Goal: Information Seeking & Learning: Learn about a topic

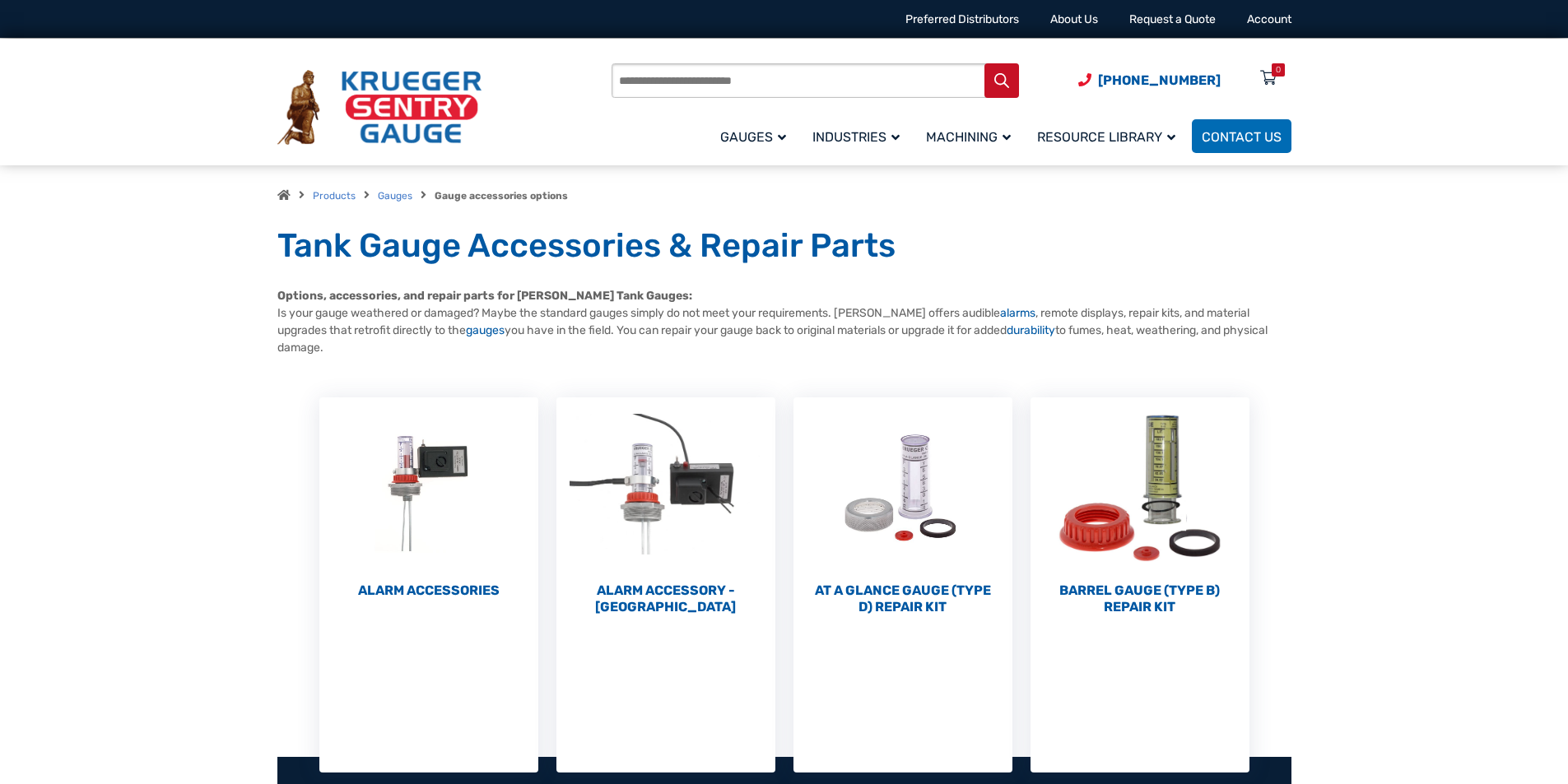
click at [652, 71] on input "Products search" at bounding box center [816, 81] width 407 height 35
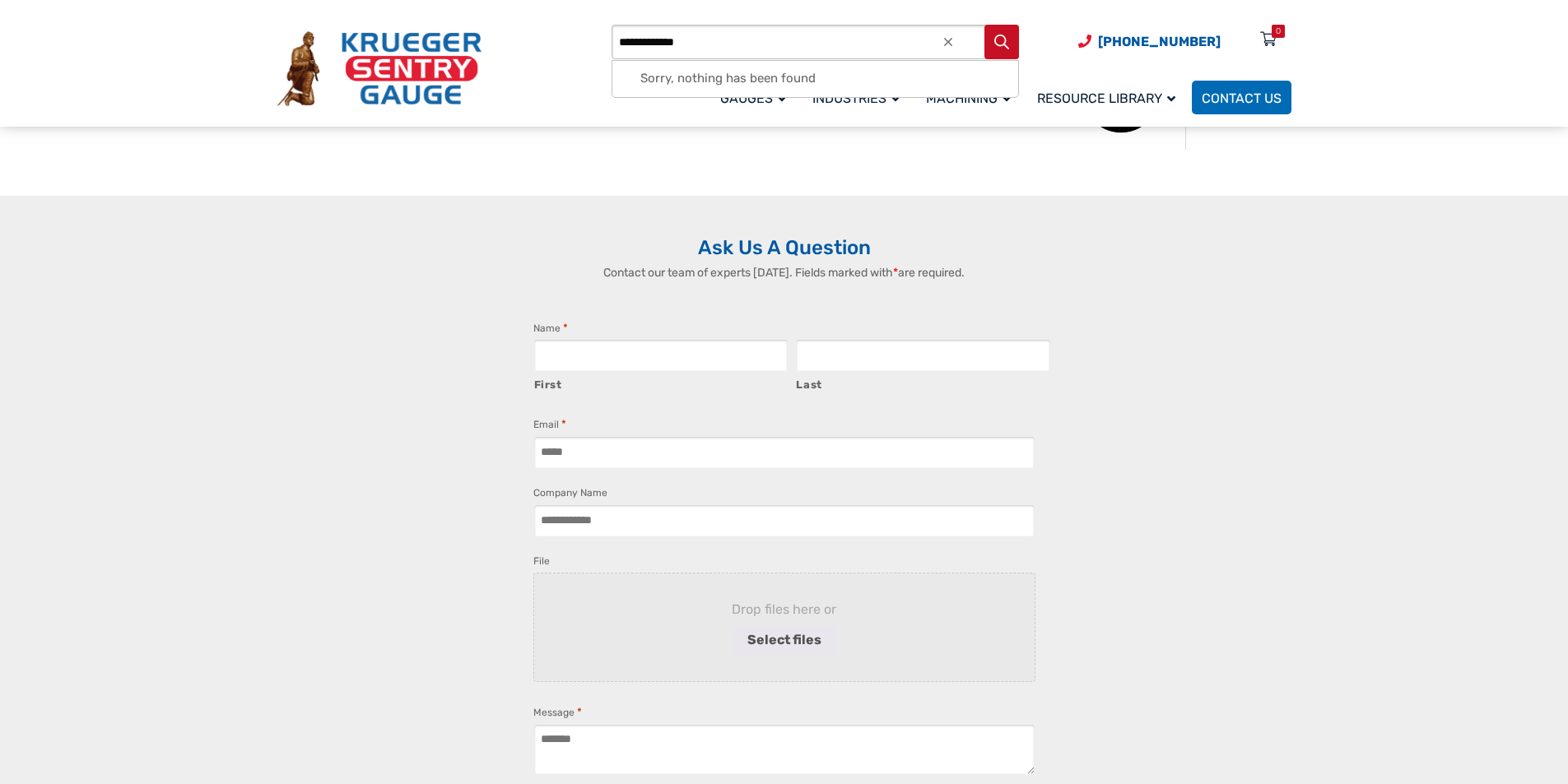
scroll to position [1714, 0]
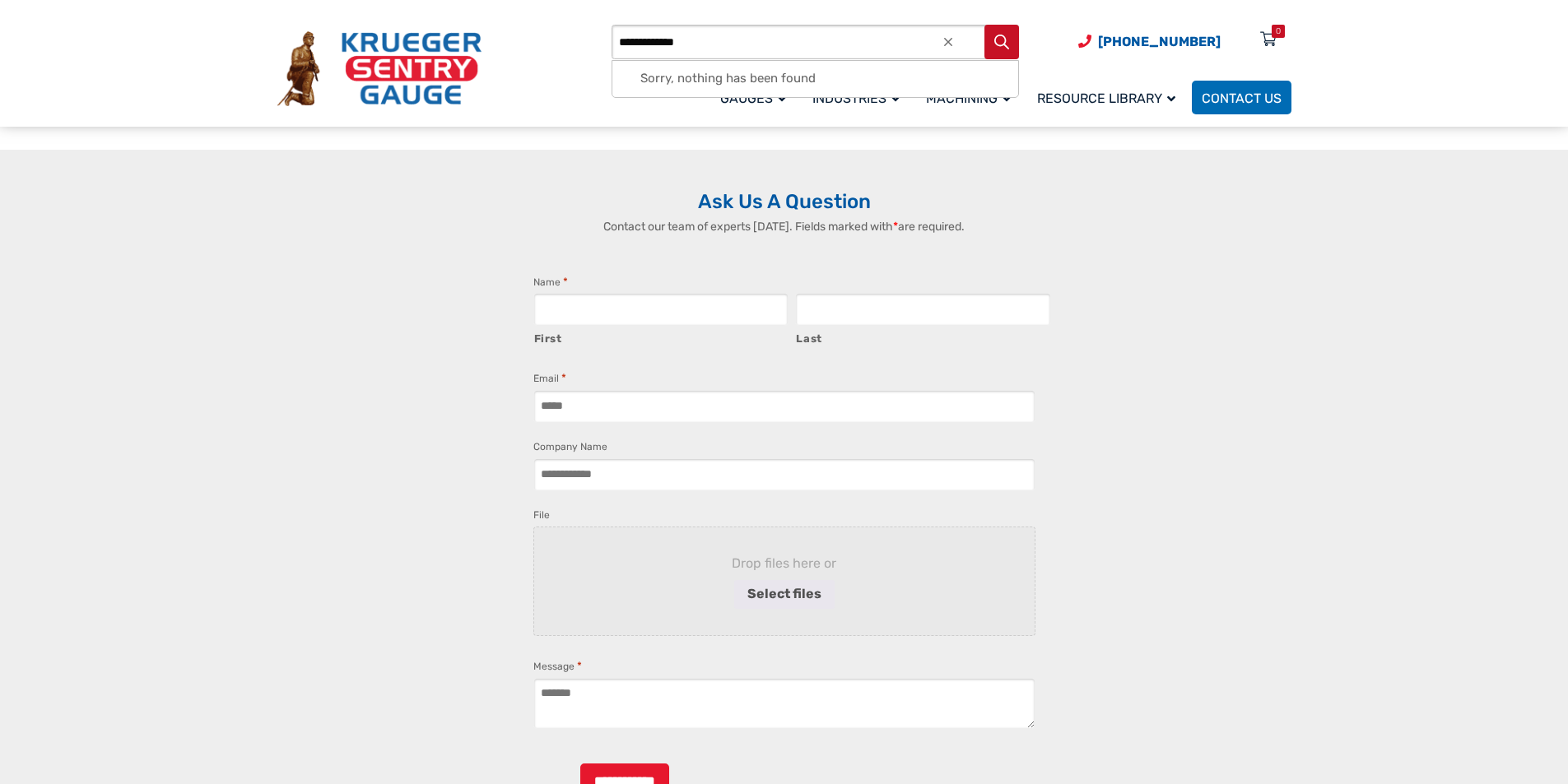
type input "**********"
click at [784, 678] on textarea "Message *" at bounding box center [784, 703] width 502 height 51
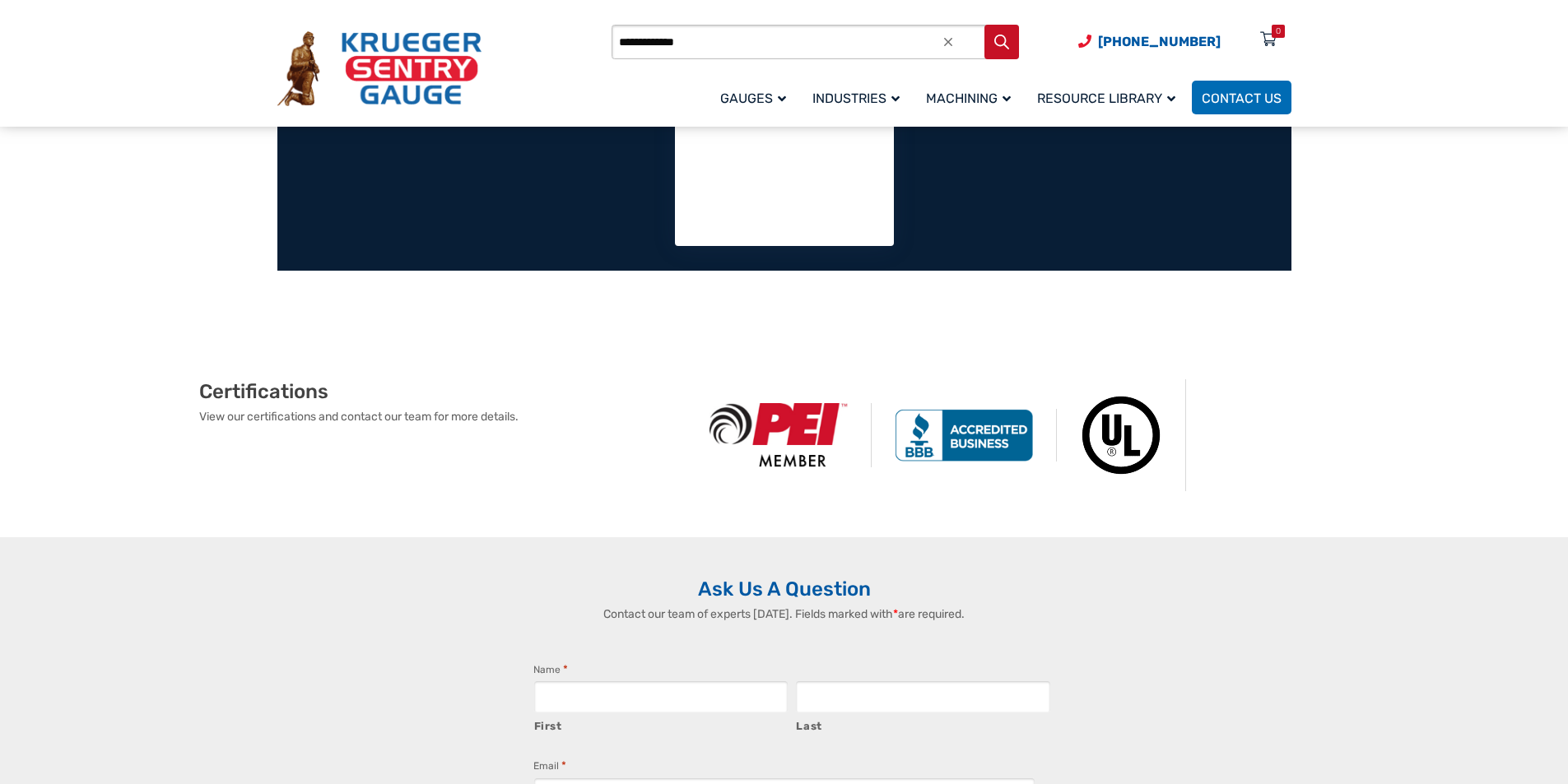
scroll to position [1269, 0]
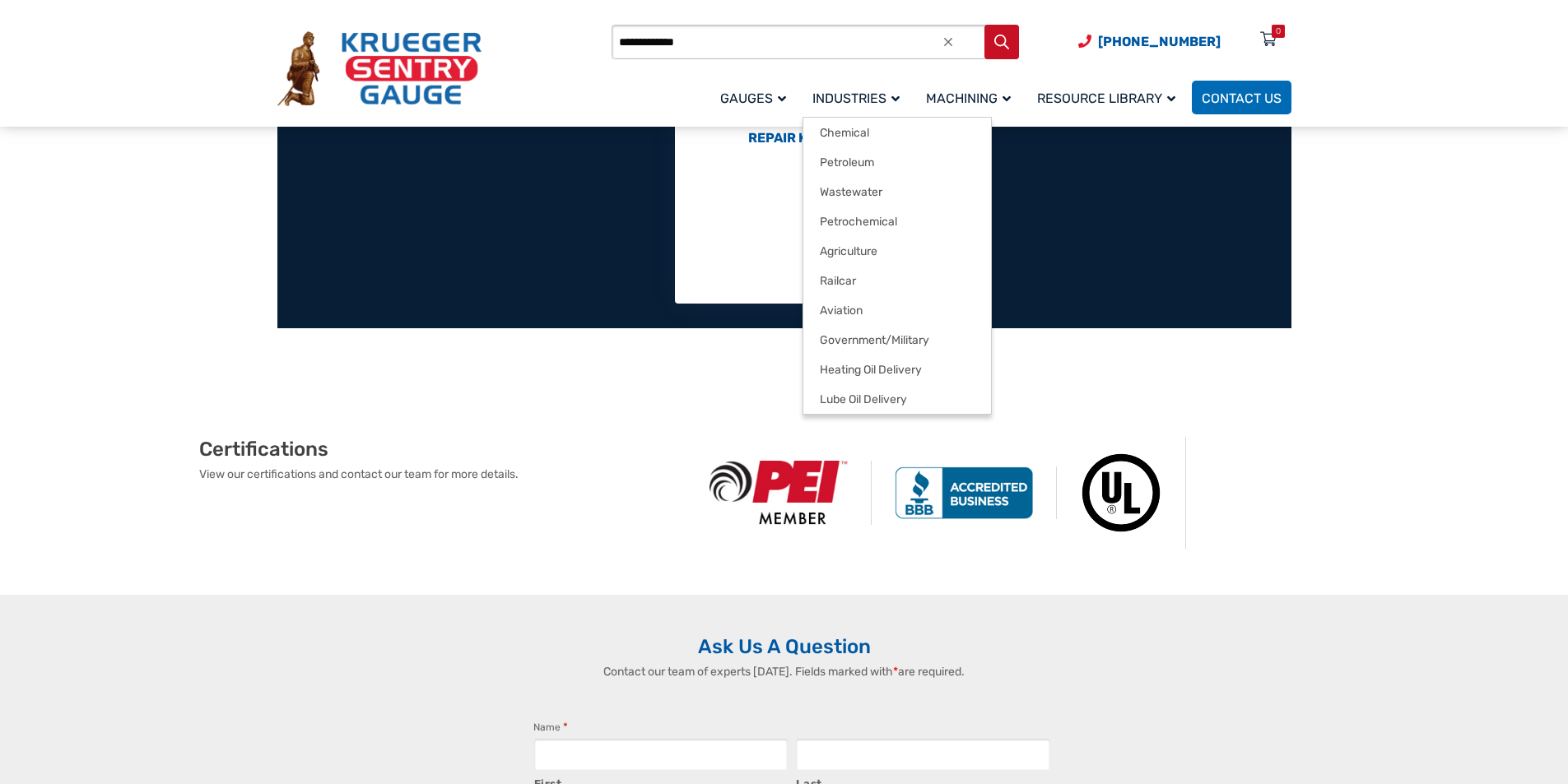
type textarea "**"
click at [803, 84] on link "Industries" at bounding box center [860, 97] width 114 height 39
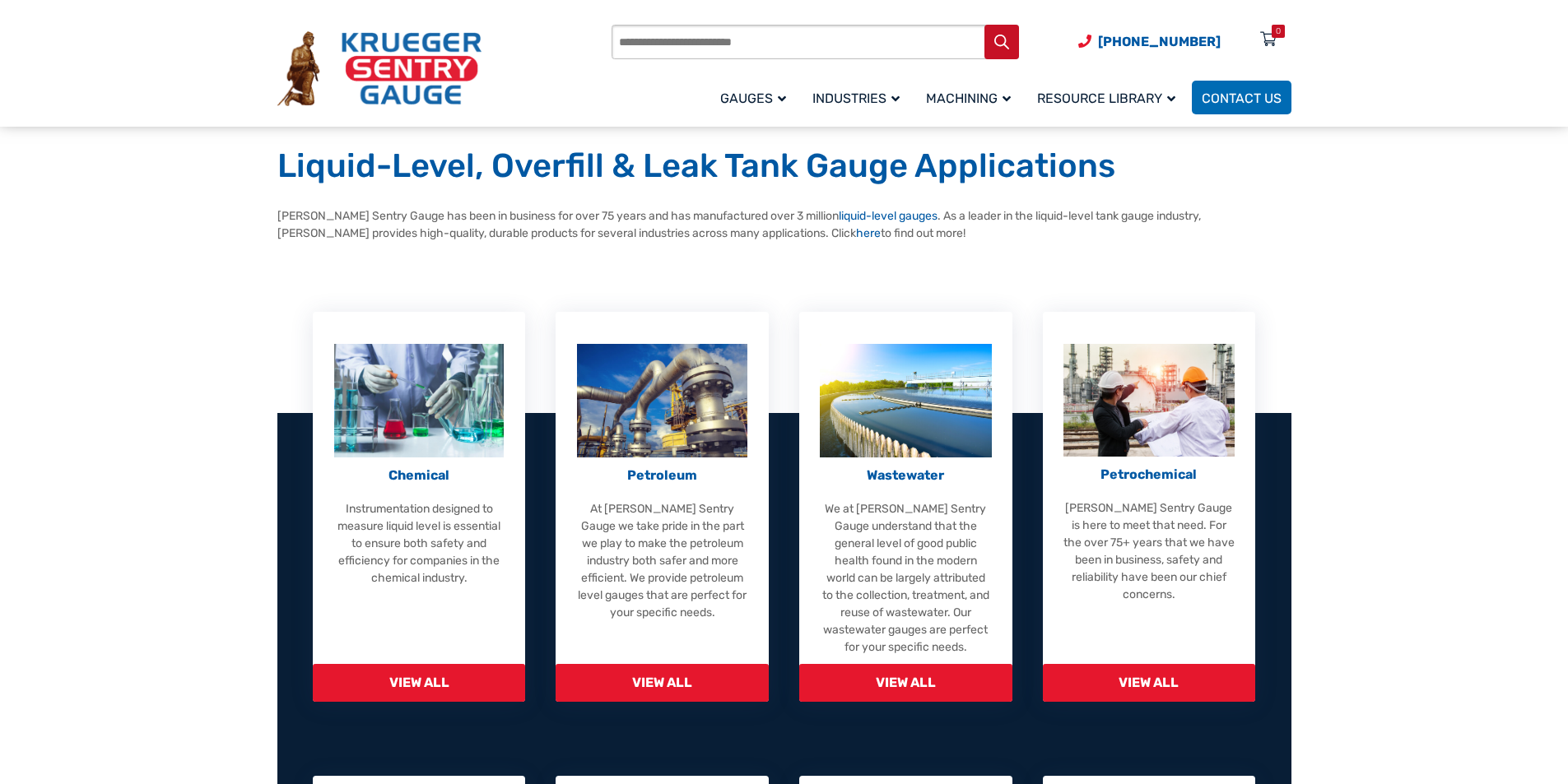
scroll to position [103, 0]
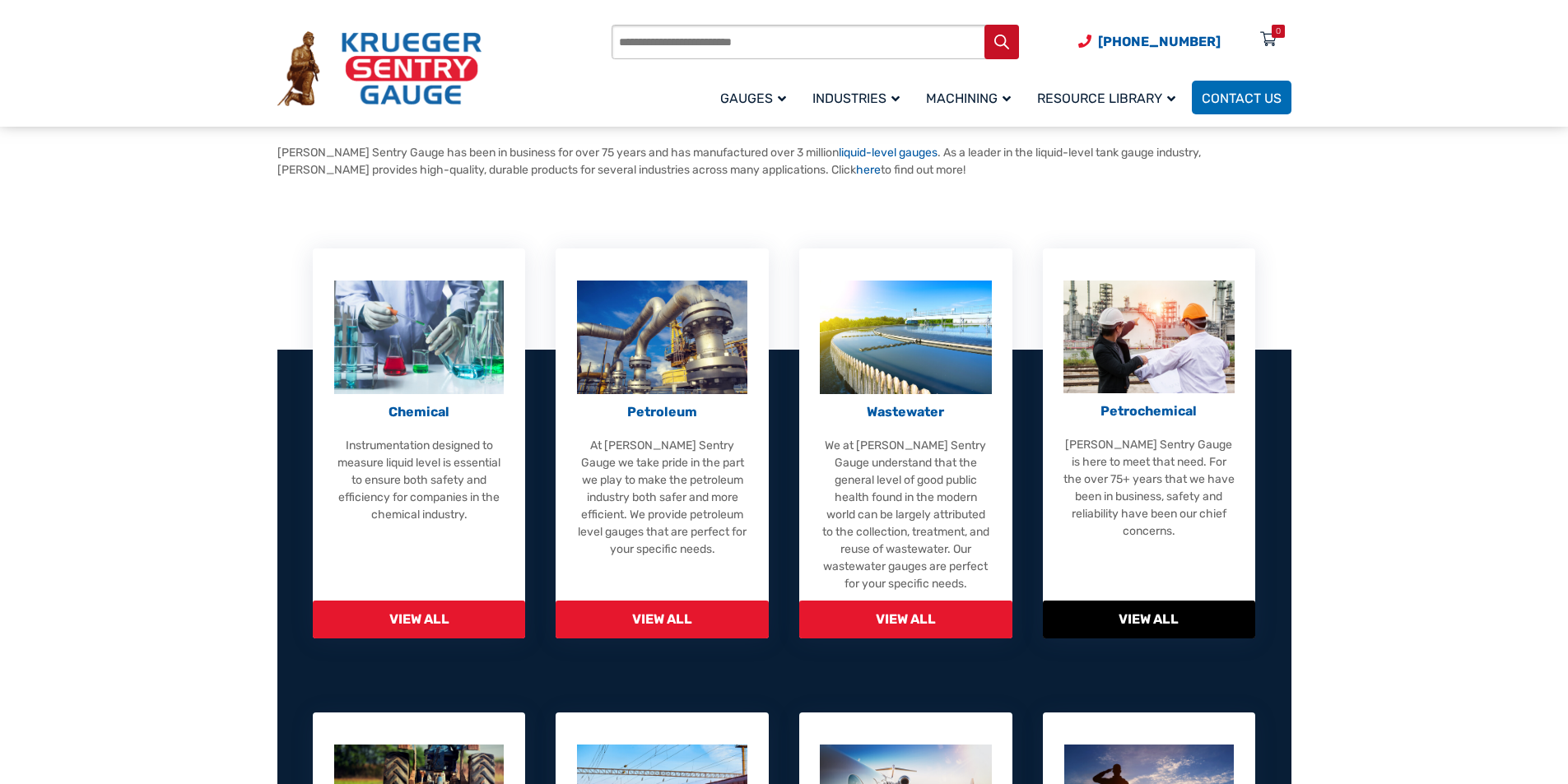
click at [1063, 482] on div "Petrochemical [PERSON_NAME] Sentry Gauge is here to meet that need. For the ove…" at bounding box center [1150, 443] width 213 height 390
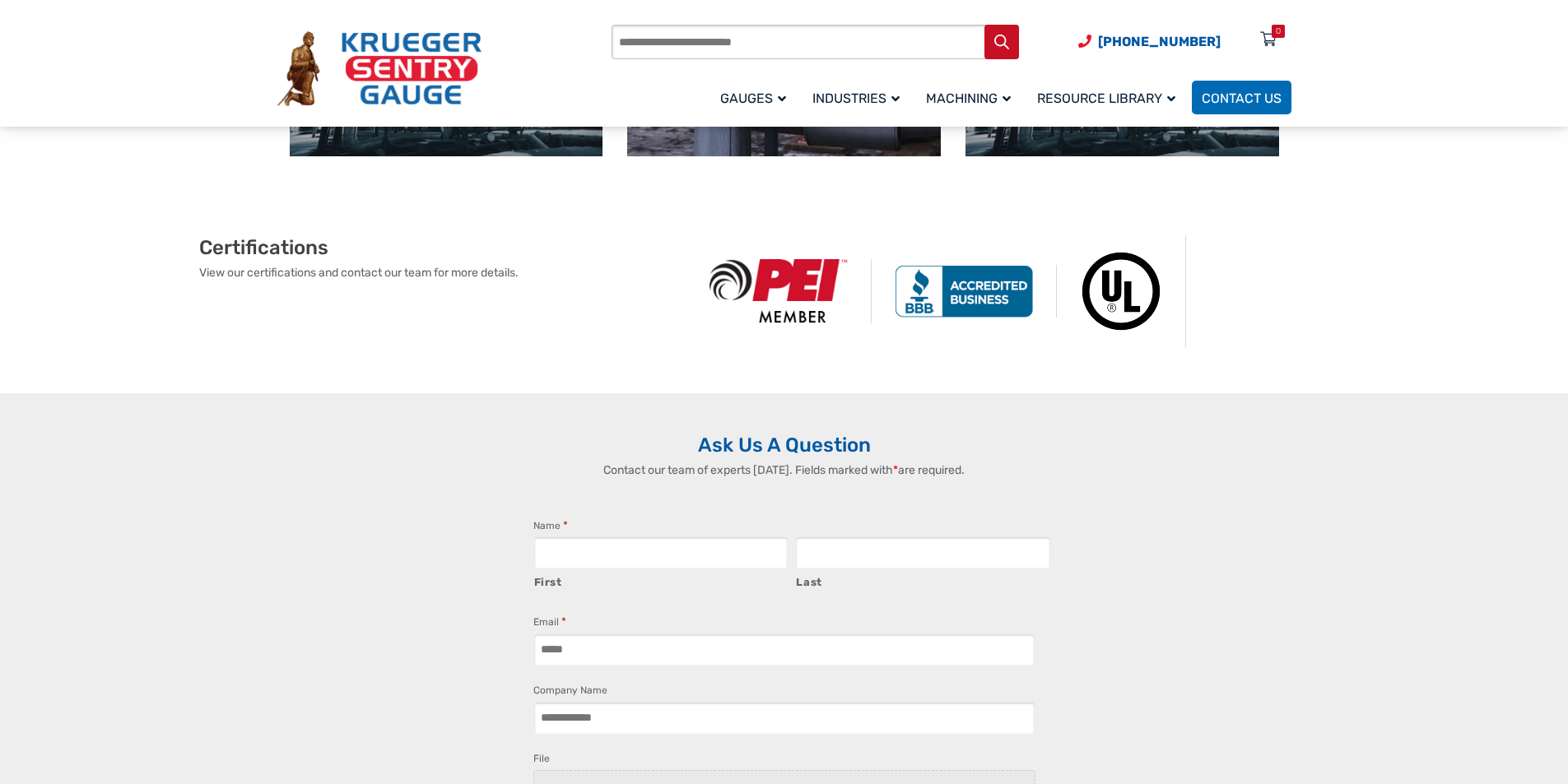
scroll to position [891, 0]
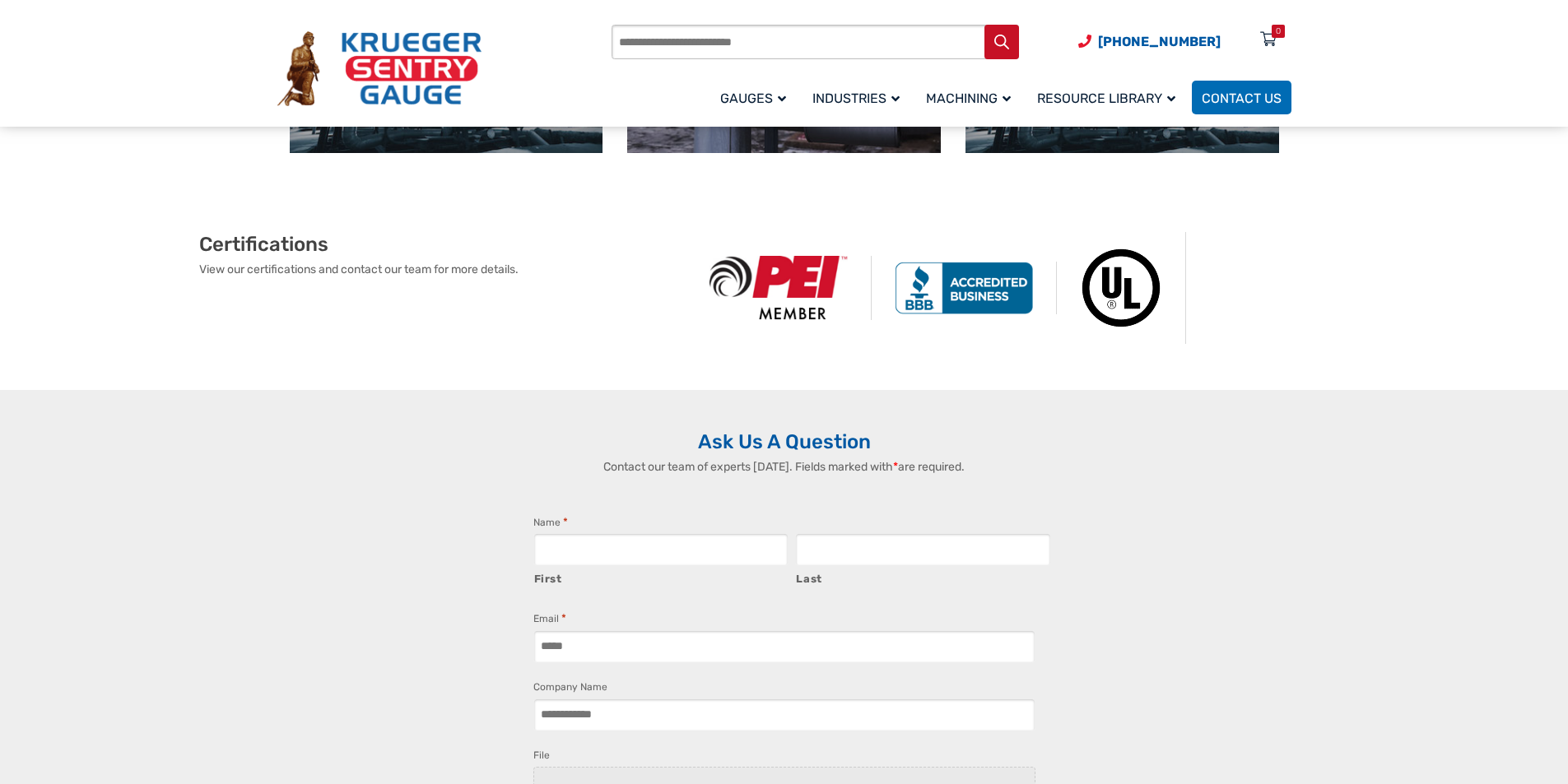
click at [914, 630] on input "Email *" at bounding box center [784, 646] width 502 height 33
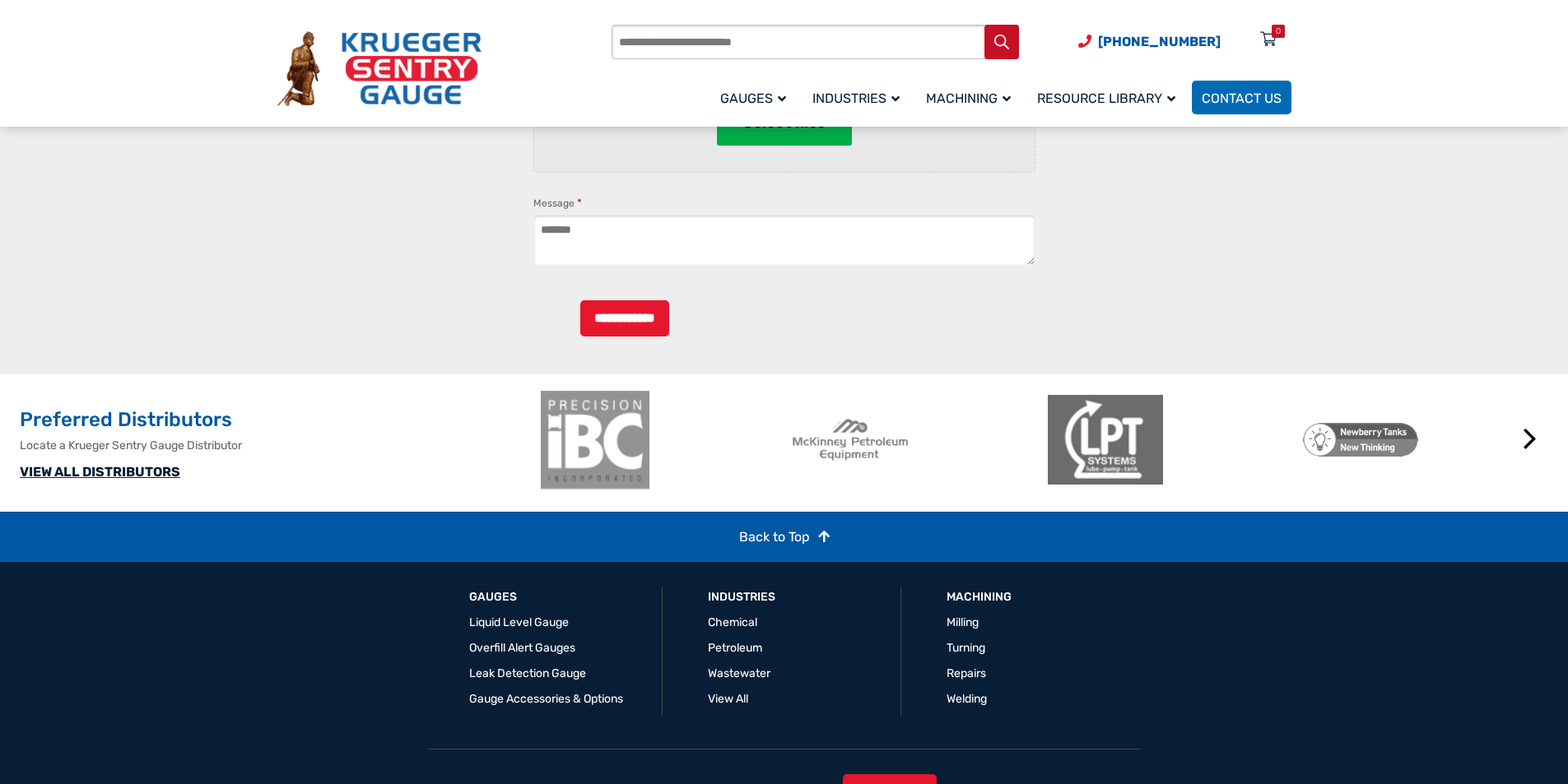
scroll to position [1680, 0]
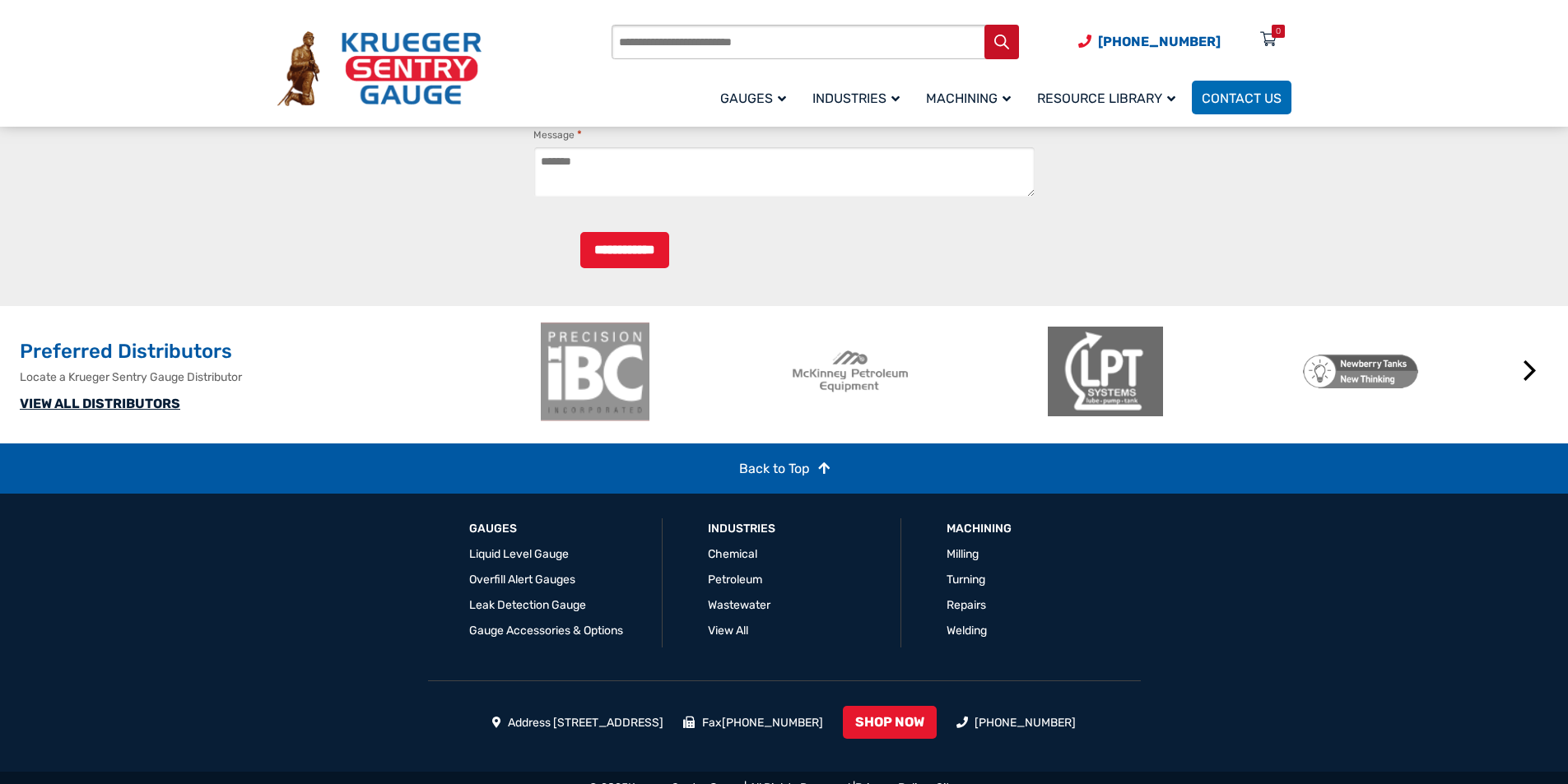
type input "**********"
click at [651, 748] on div "Address 1873 Siesta Lane Green Bay, WI 54313 Fax (920) 434-8897 SHOP NOW (920) …" at bounding box center [784, 739] width 1014 height 66
click at [695, 779] on div "© 2025 Krueger Sentry Gauge | All Rights Reserved | Privacy Policy - Sitemap" at bounding box center [784, 789] width 1568 height 33
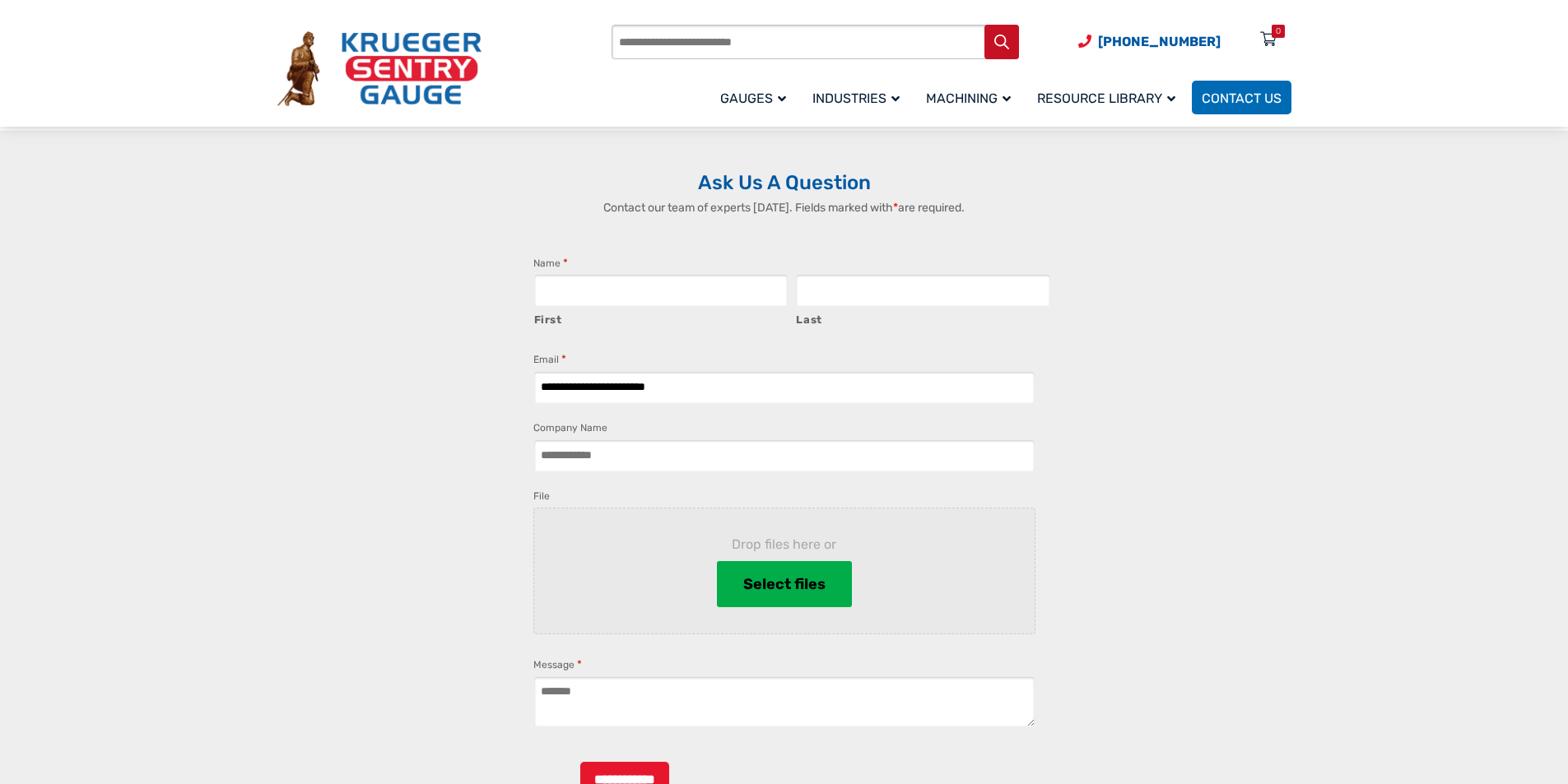
scroll to position [1063, 0]
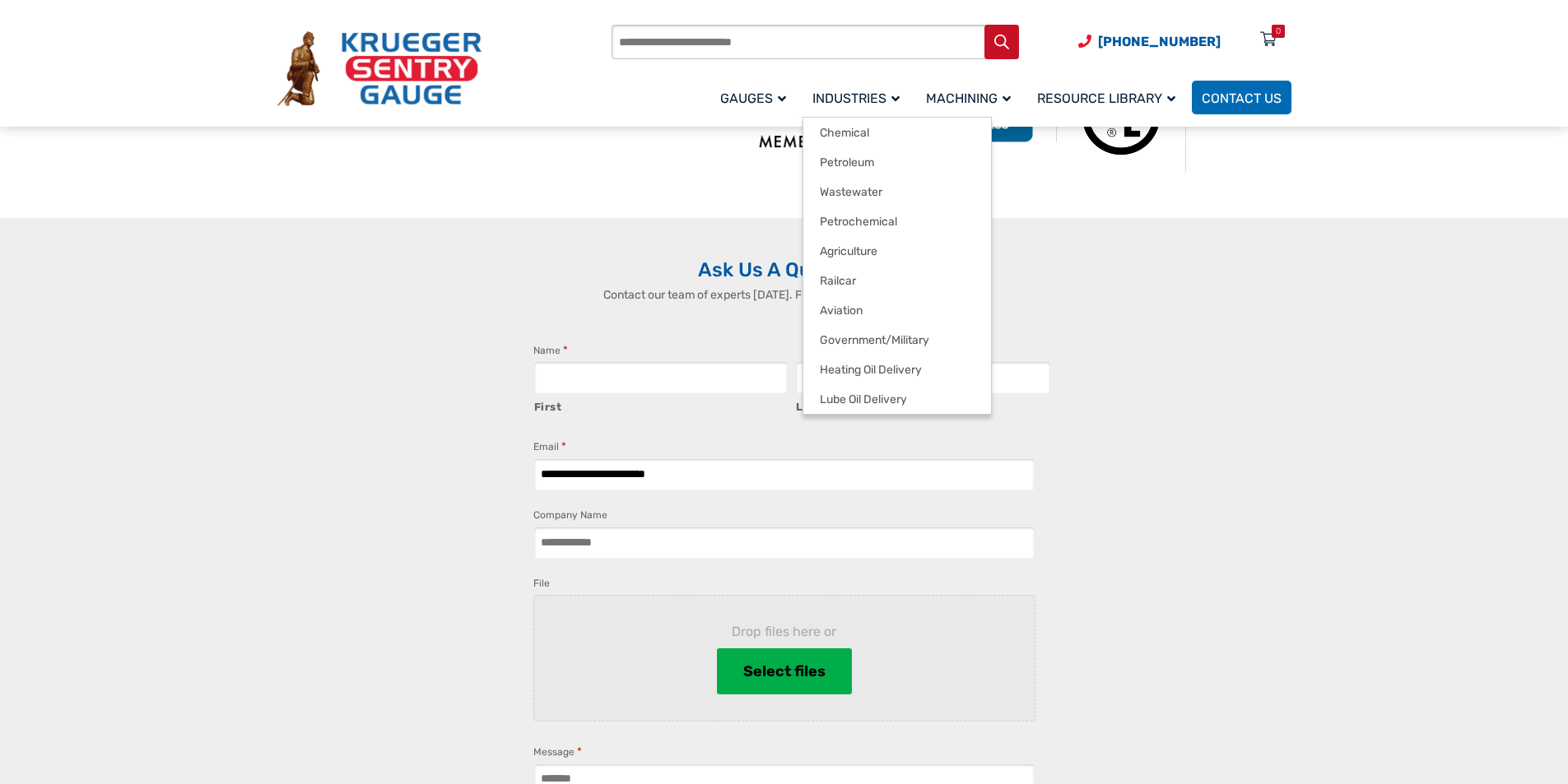
click at [803, 83] on link "Industries" at bounding box center [860, 97] width 114 height 39
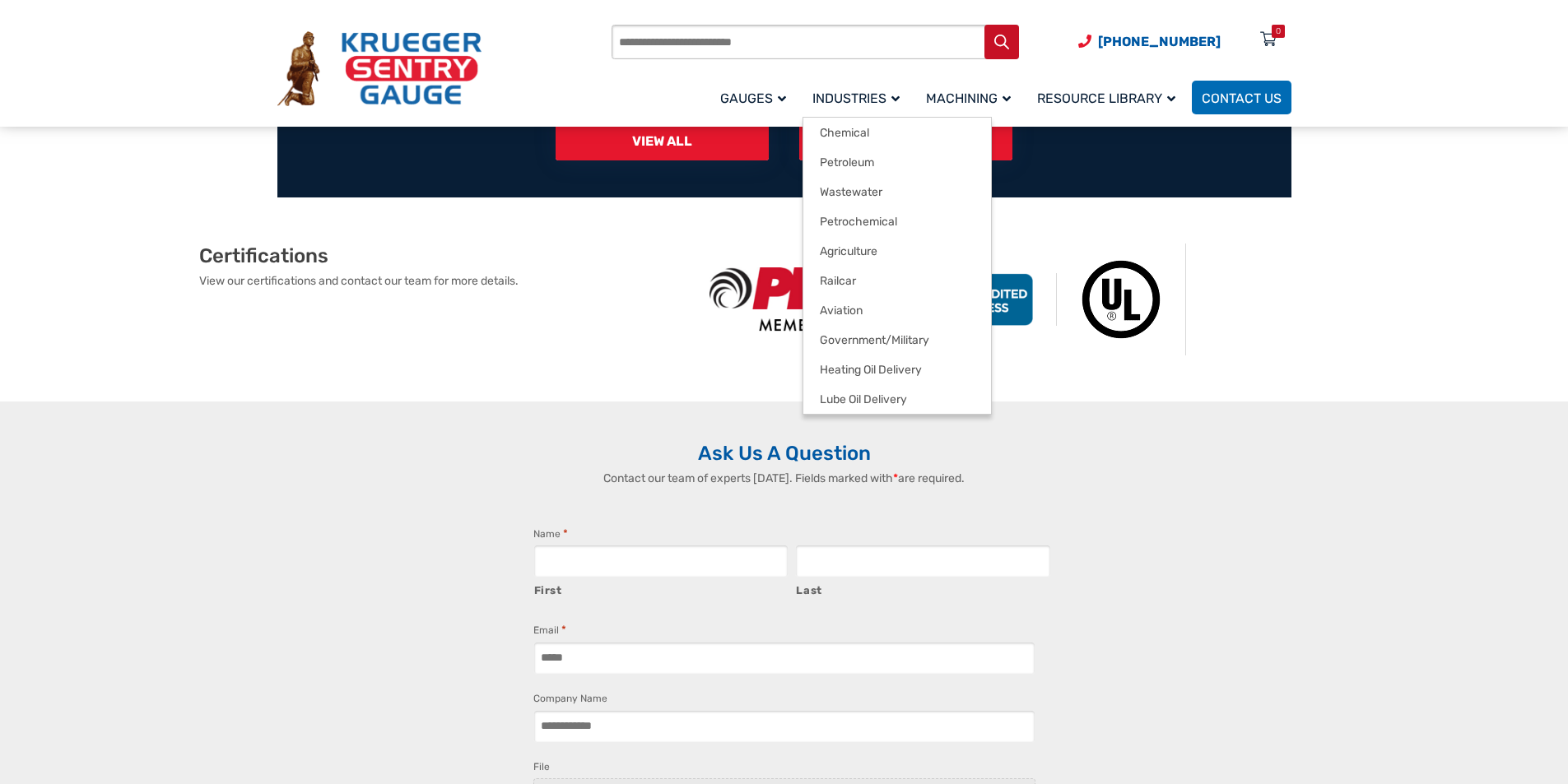
scroll to position [1508, 0]
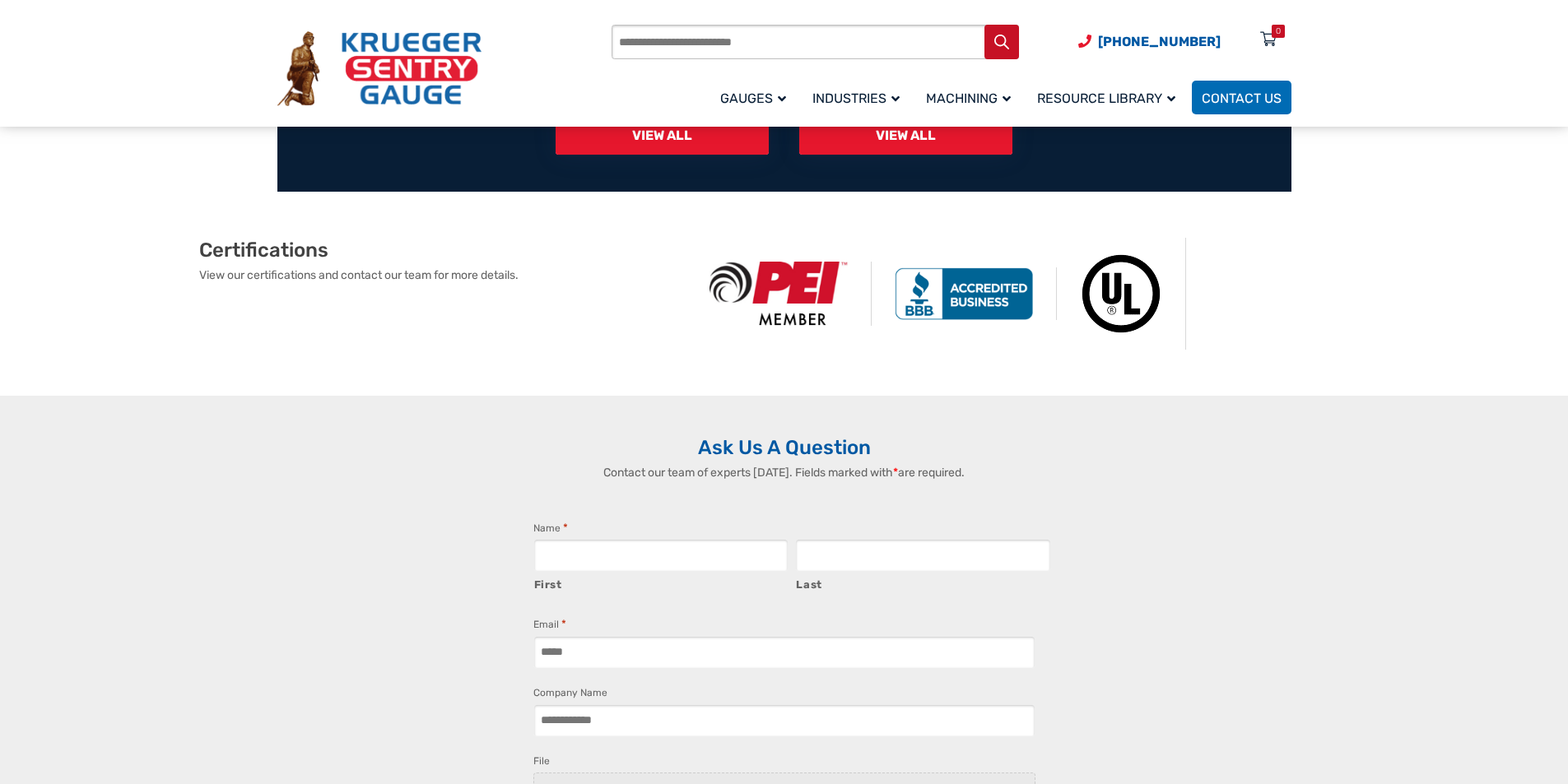
click at [724, 636] on input "Email *" at bounding box center [784, 653] width 502 height 33
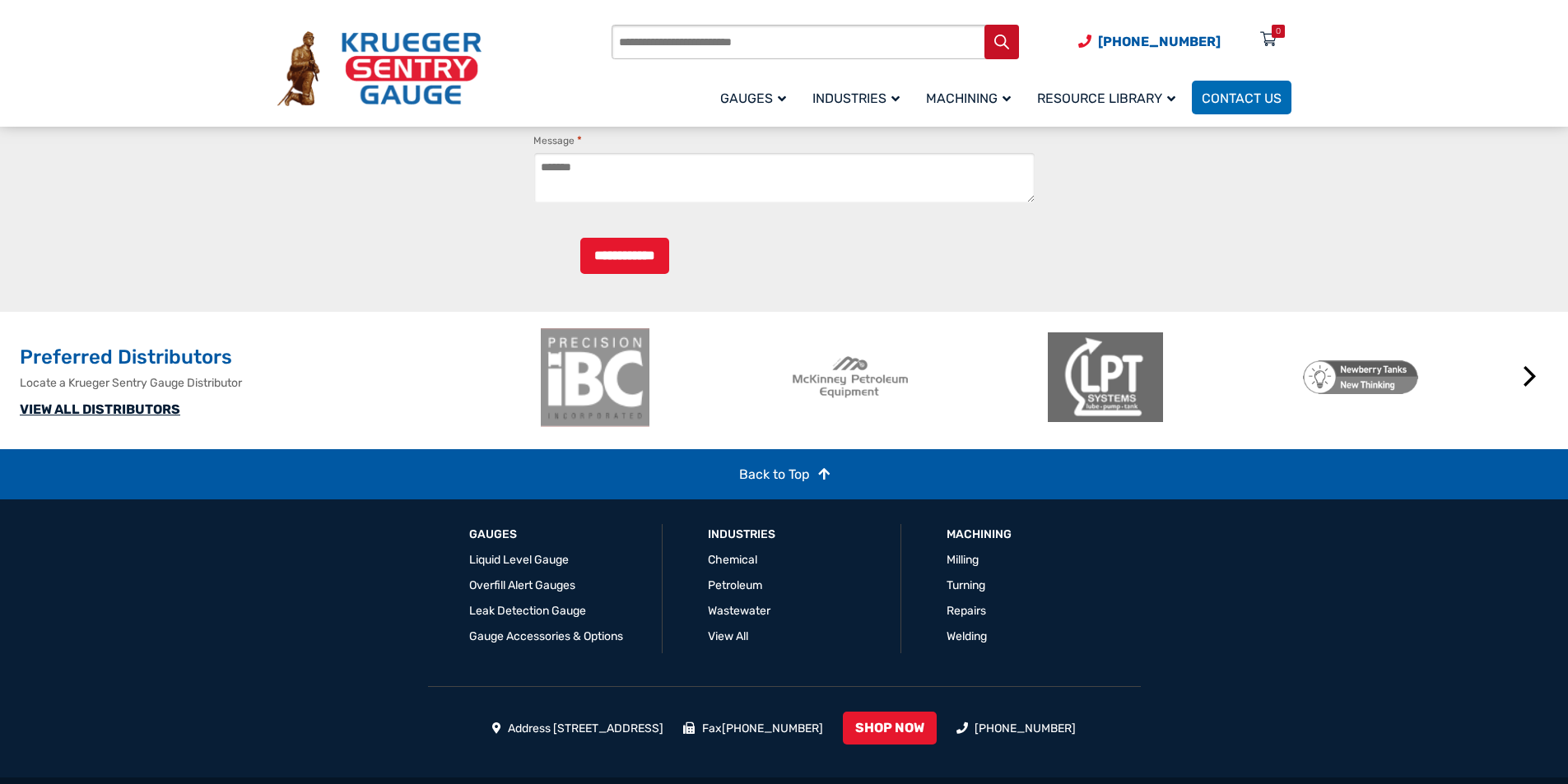
scroll to position [2317, 0]
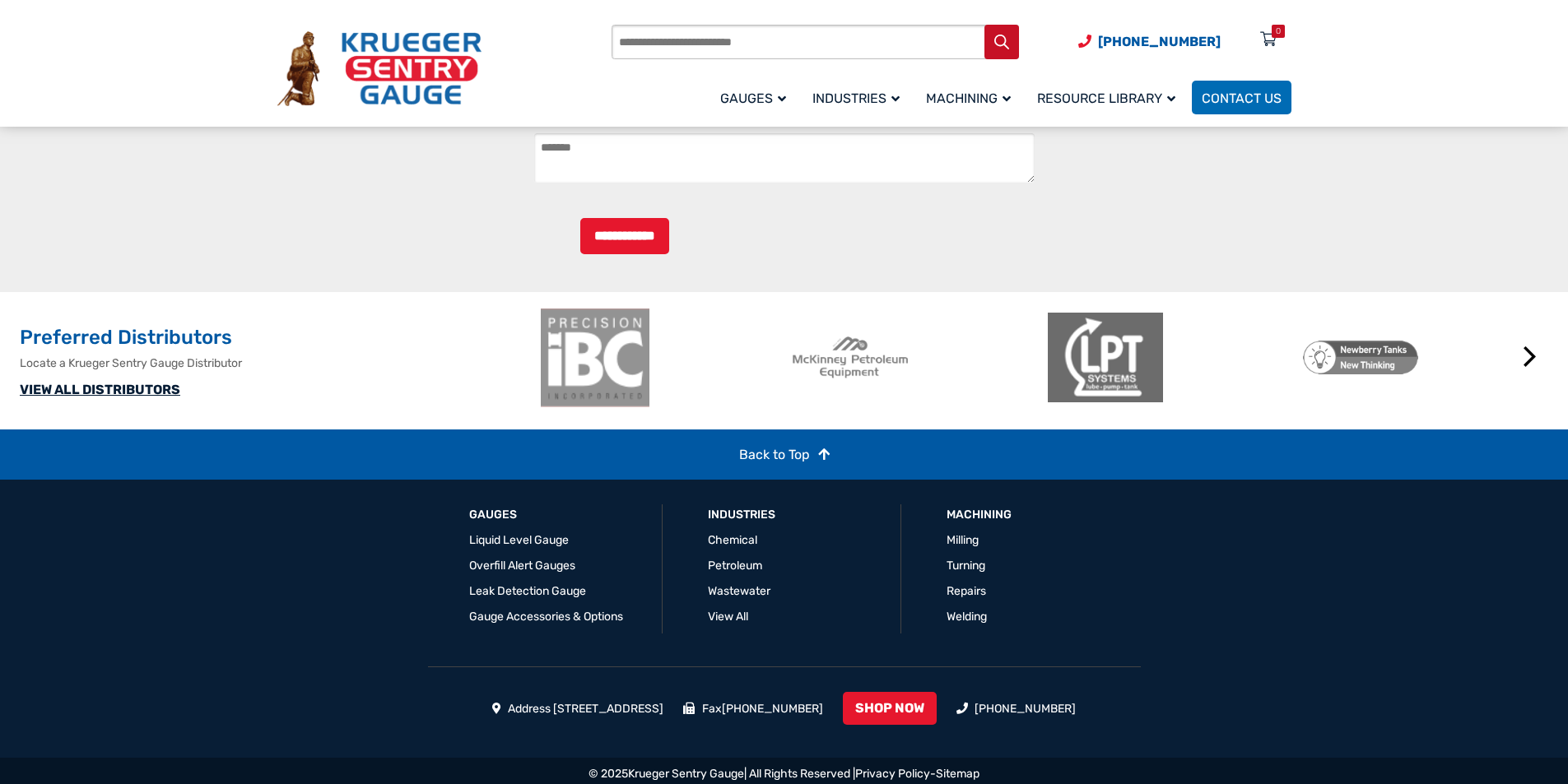
type input "**********"
click at [776, 780] on div "© 2025 Krueger Sentry Gauge | All Rights Reserved | Privacy Policy - Sitemap" at bounding box center [784, 774] width 1568 height 33
click at [736, 780] on div "© 2025 Krueger Sentry Gauge | All Rights Reserved | Privacy Policy - Sitemap" at bounding box center [784, 774] width 1568 height 33
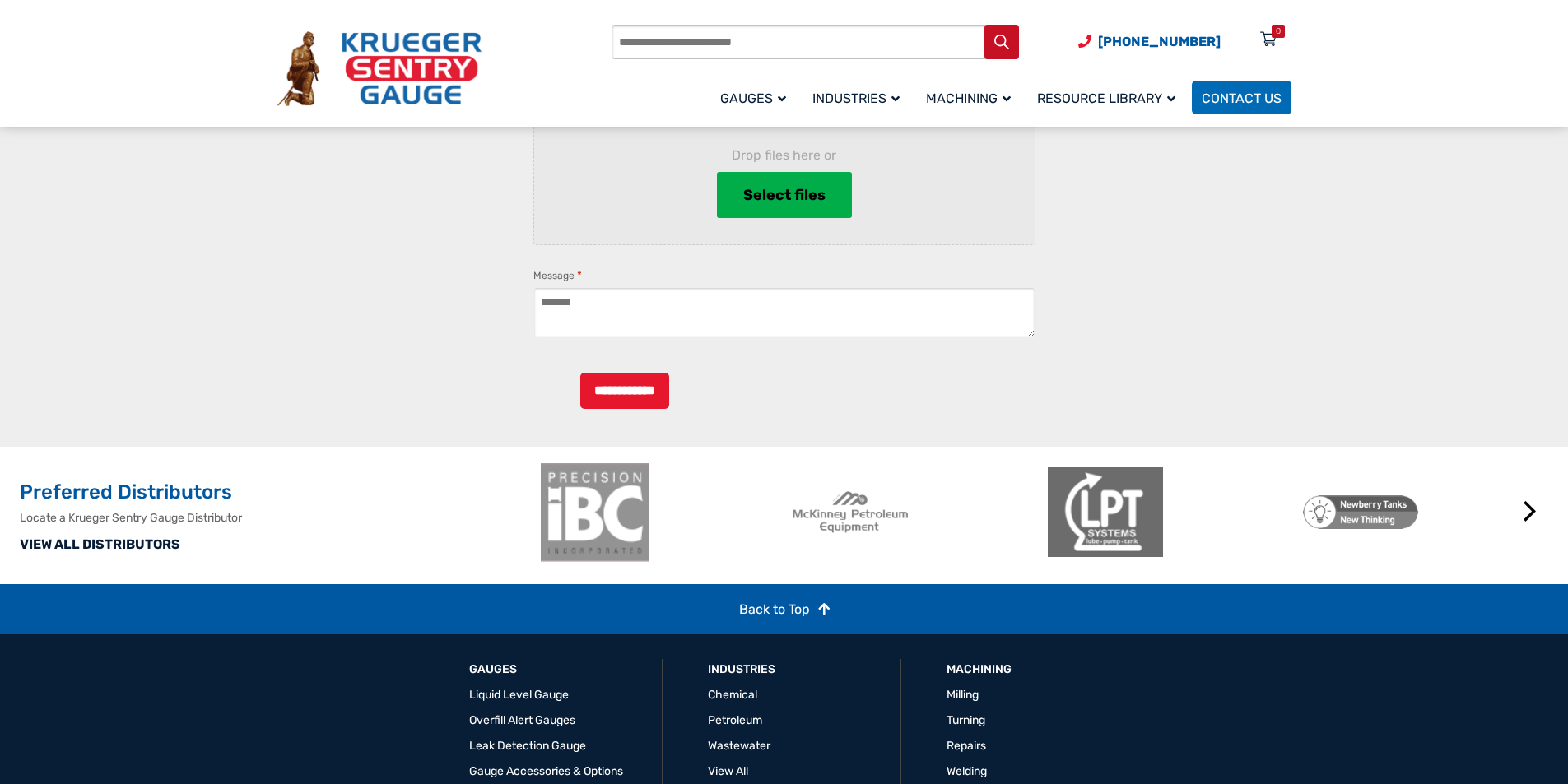
scroll to position [2111, 0]
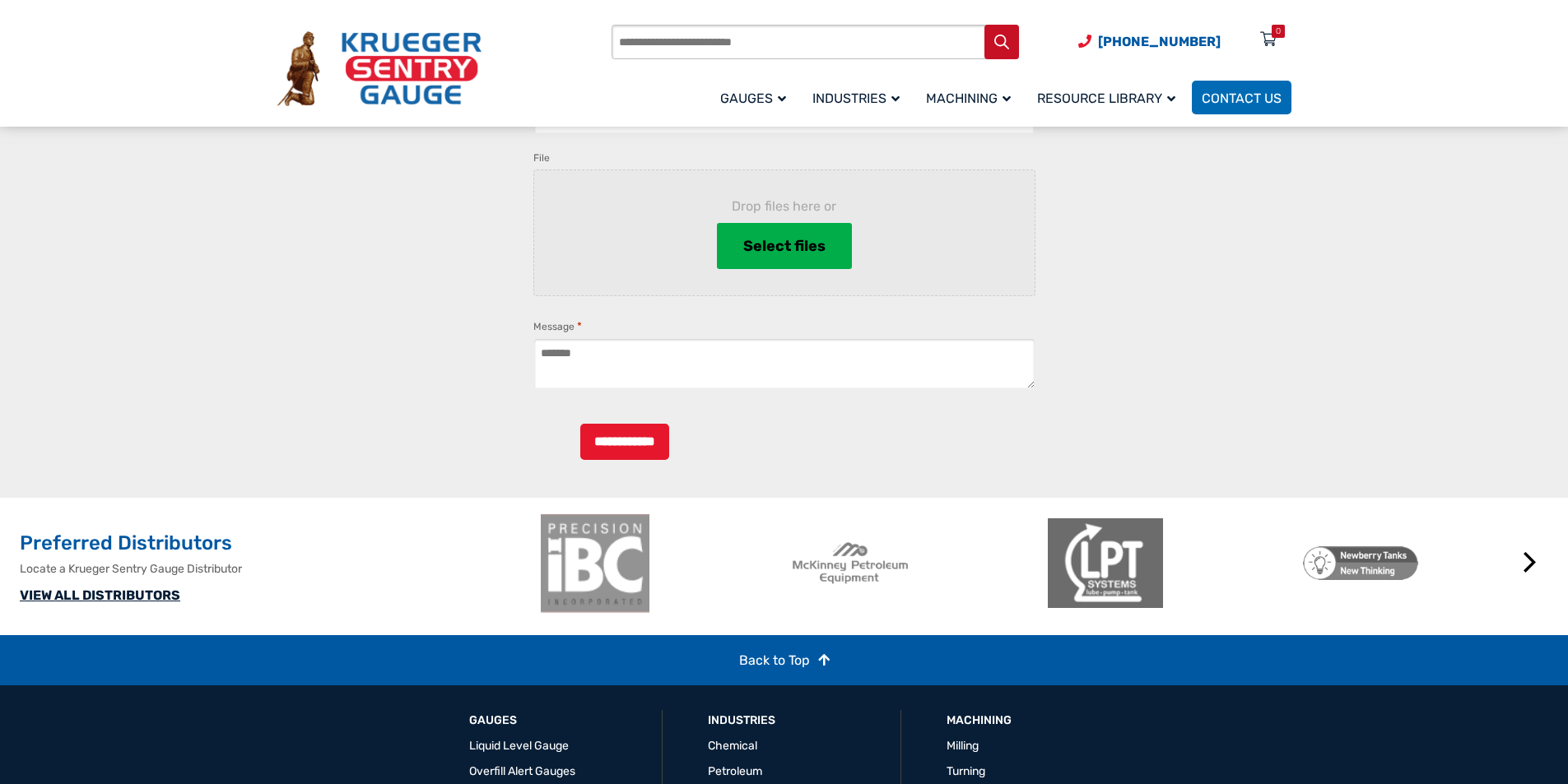
click at [801, 76] on div "Products search (920) 434-8860 Menu 0 Menu Account Gauges Liquid Level Gauge At…" at bounding box center [951, 68] width 679 height 96
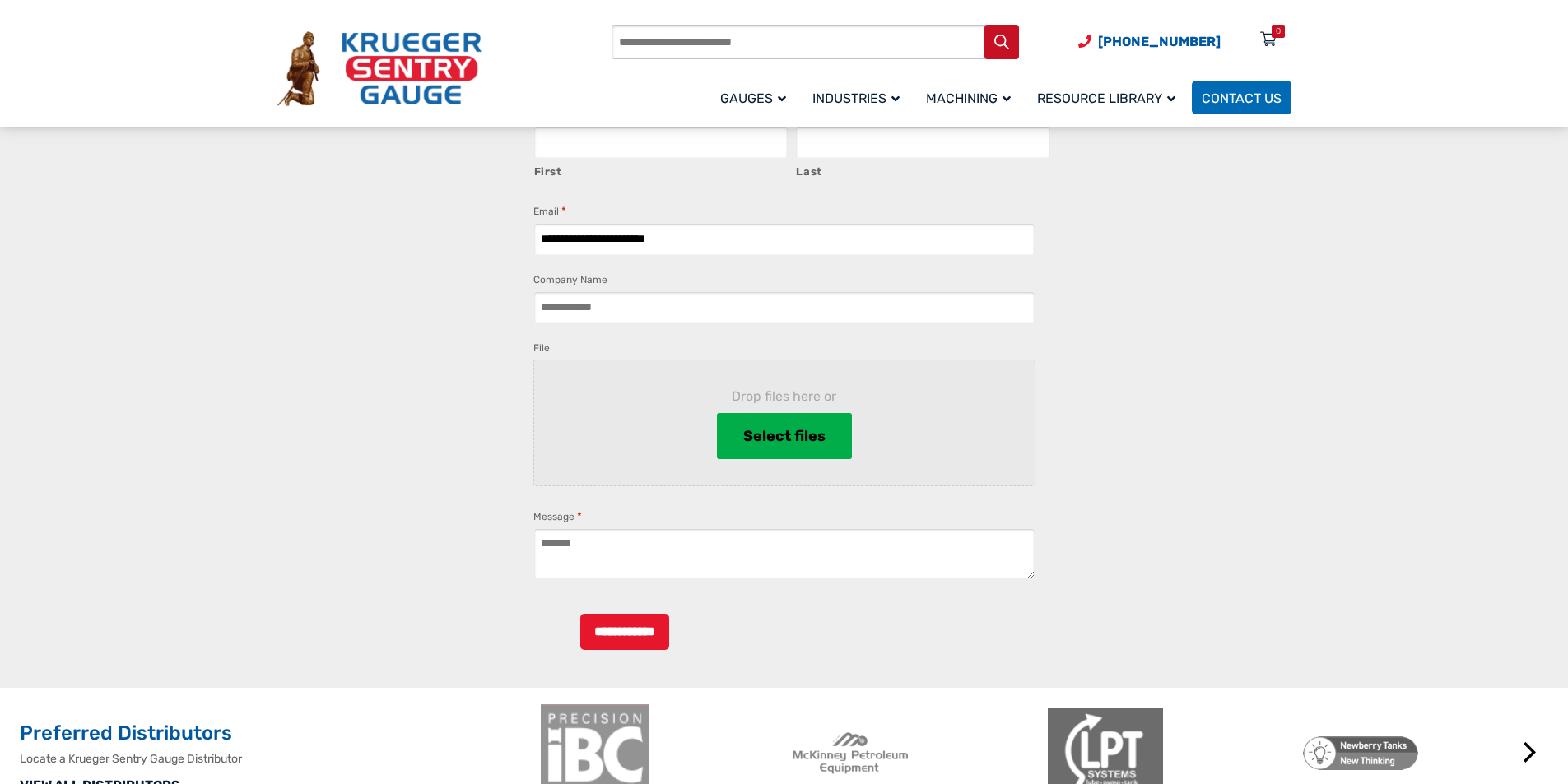
scroll to position [1905, 0]
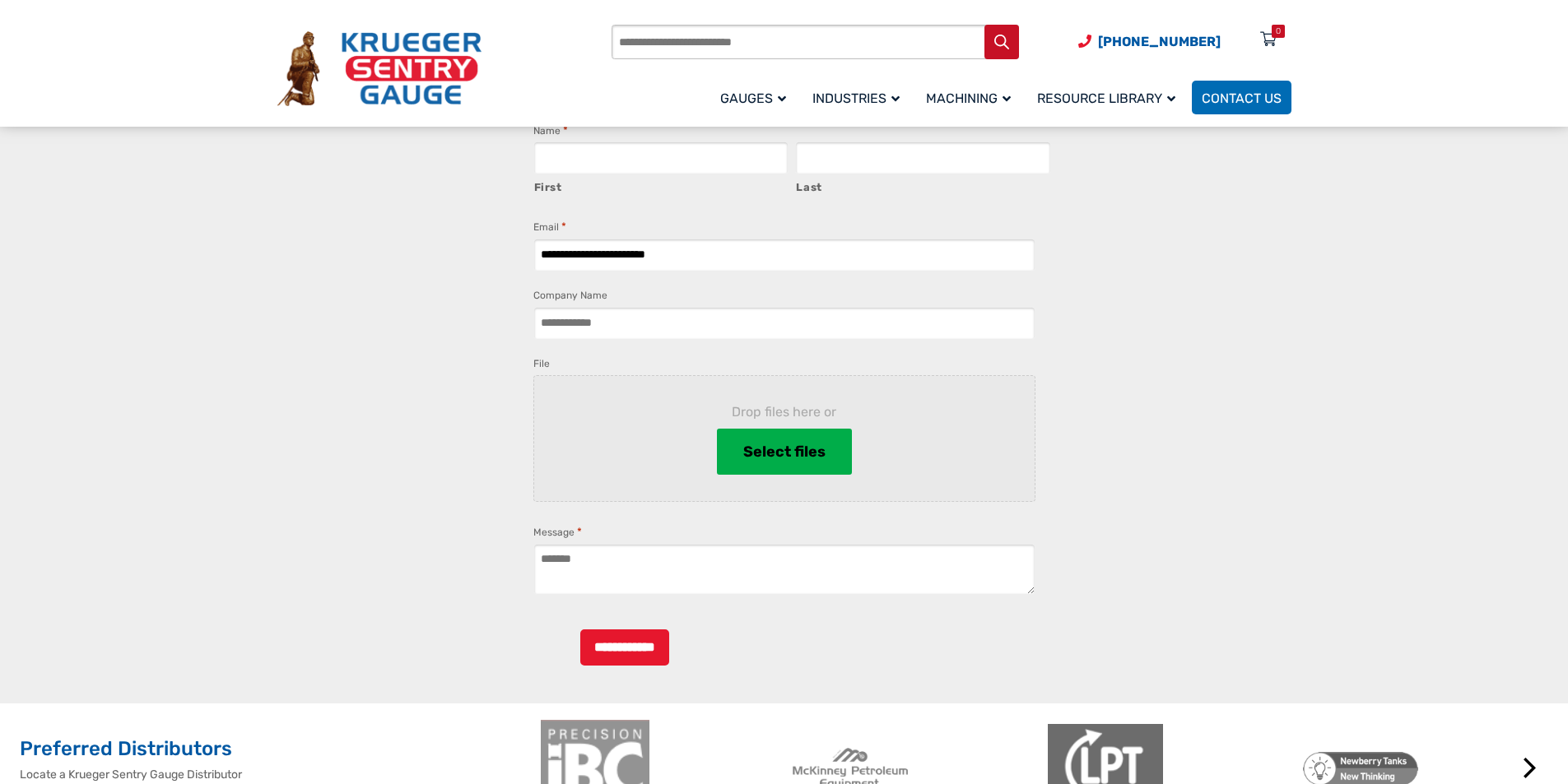
click at [965, 57] on input "Products search" at bounding box center [816, 42] width 407 height 35
type input "*********"
click at [737, 82] on div "Sorry, nothing has been found" at bounding box center [816, 78] width 406 height 36
click at [1216, 38] on span "[PHONE_NUMBER]" at bounding box center [1160, 41] width 123 height 16
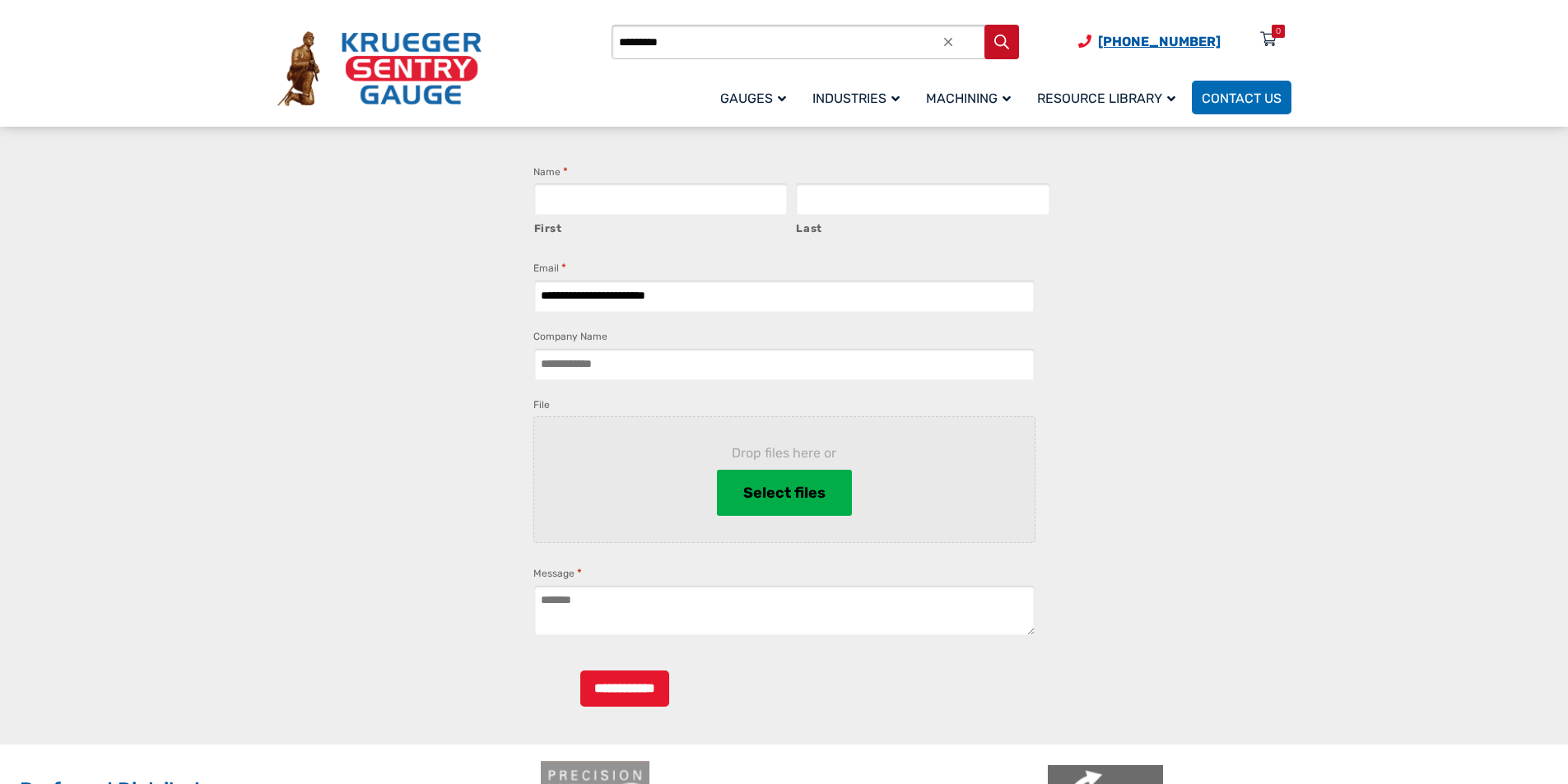
scroll to position [1734, 0]
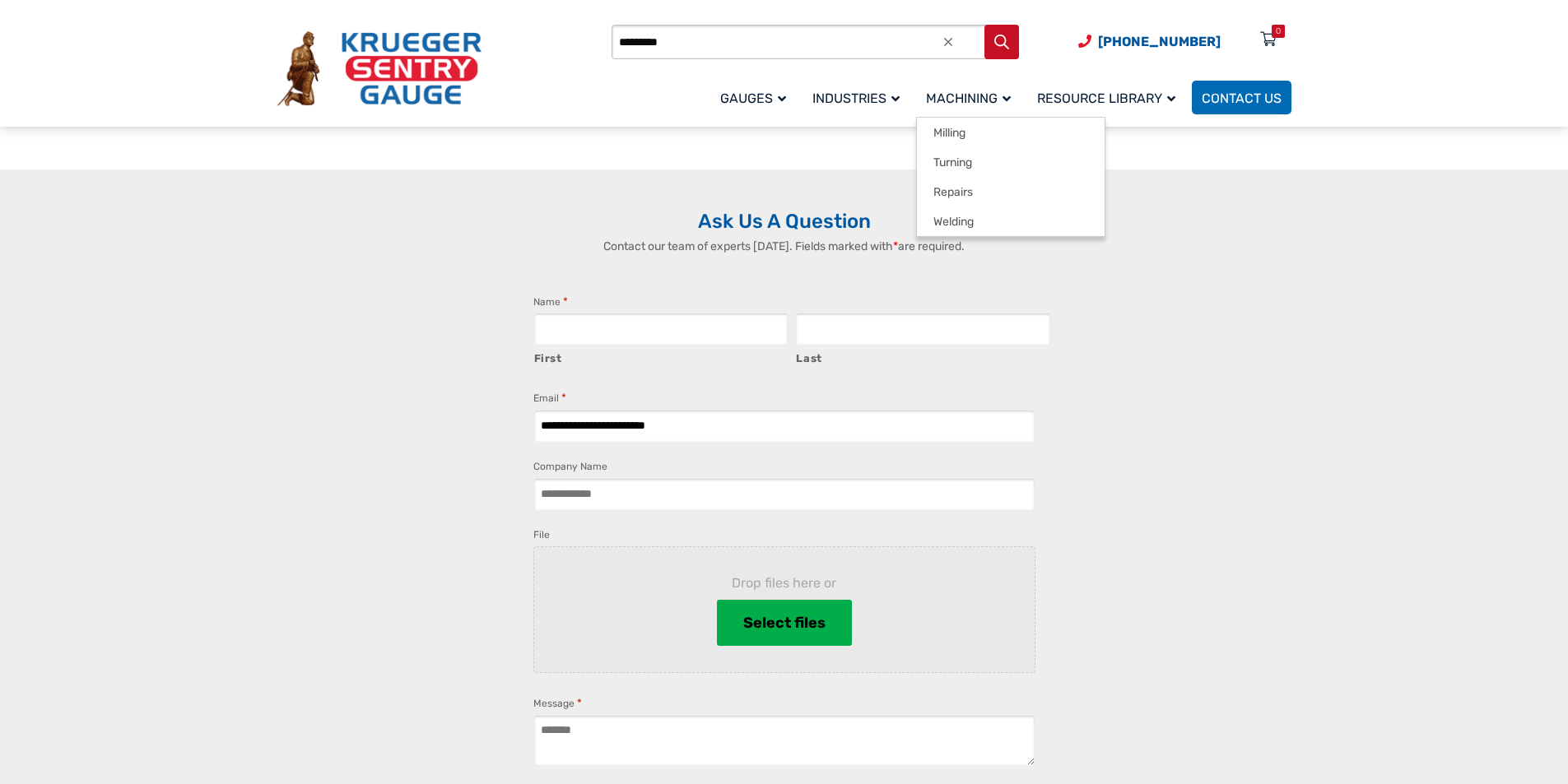
click at [917, 85] on link "Machining" at bounding box center [972, 97] width 111 height 39
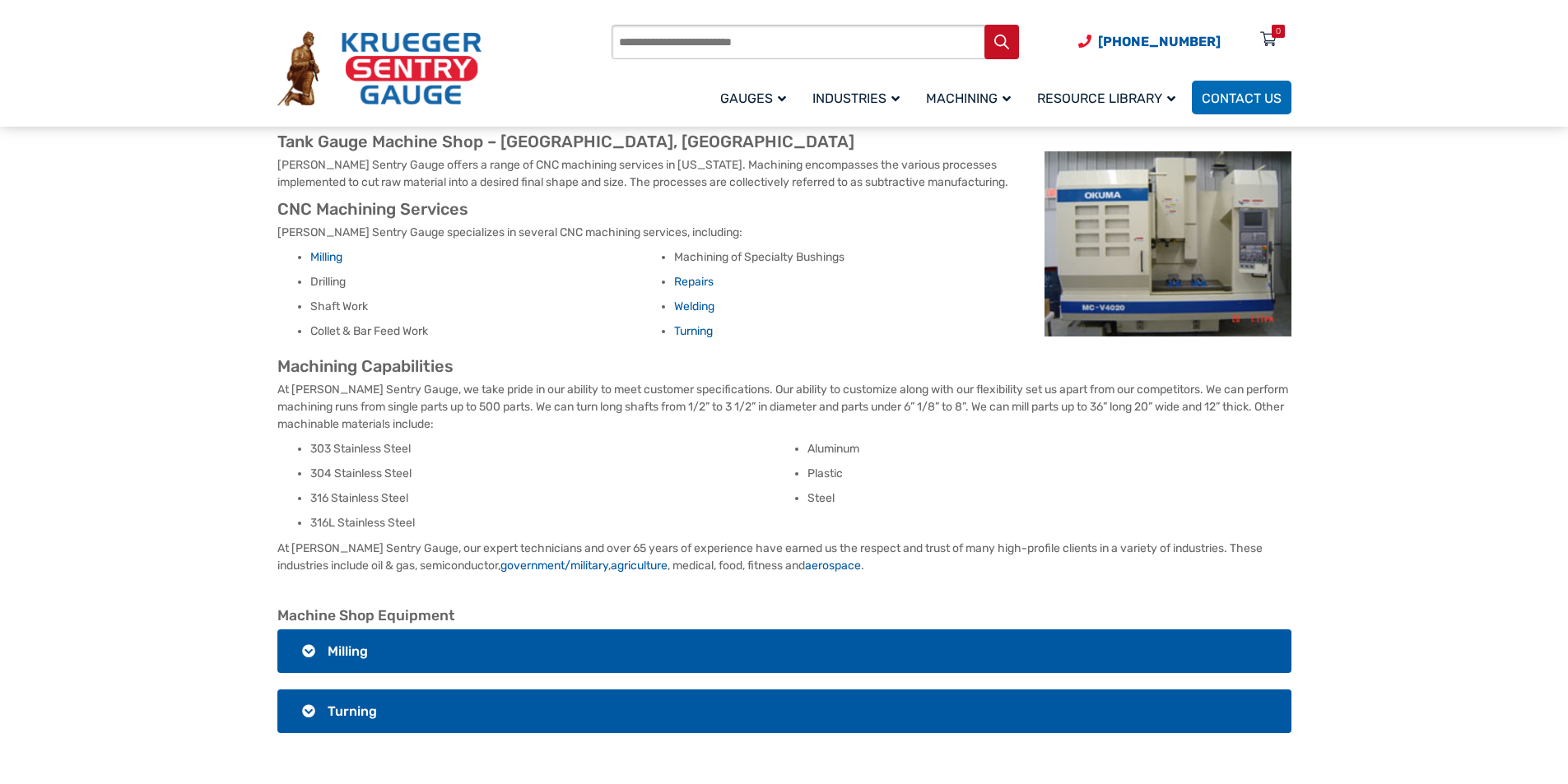
scroll to position [138, 0]
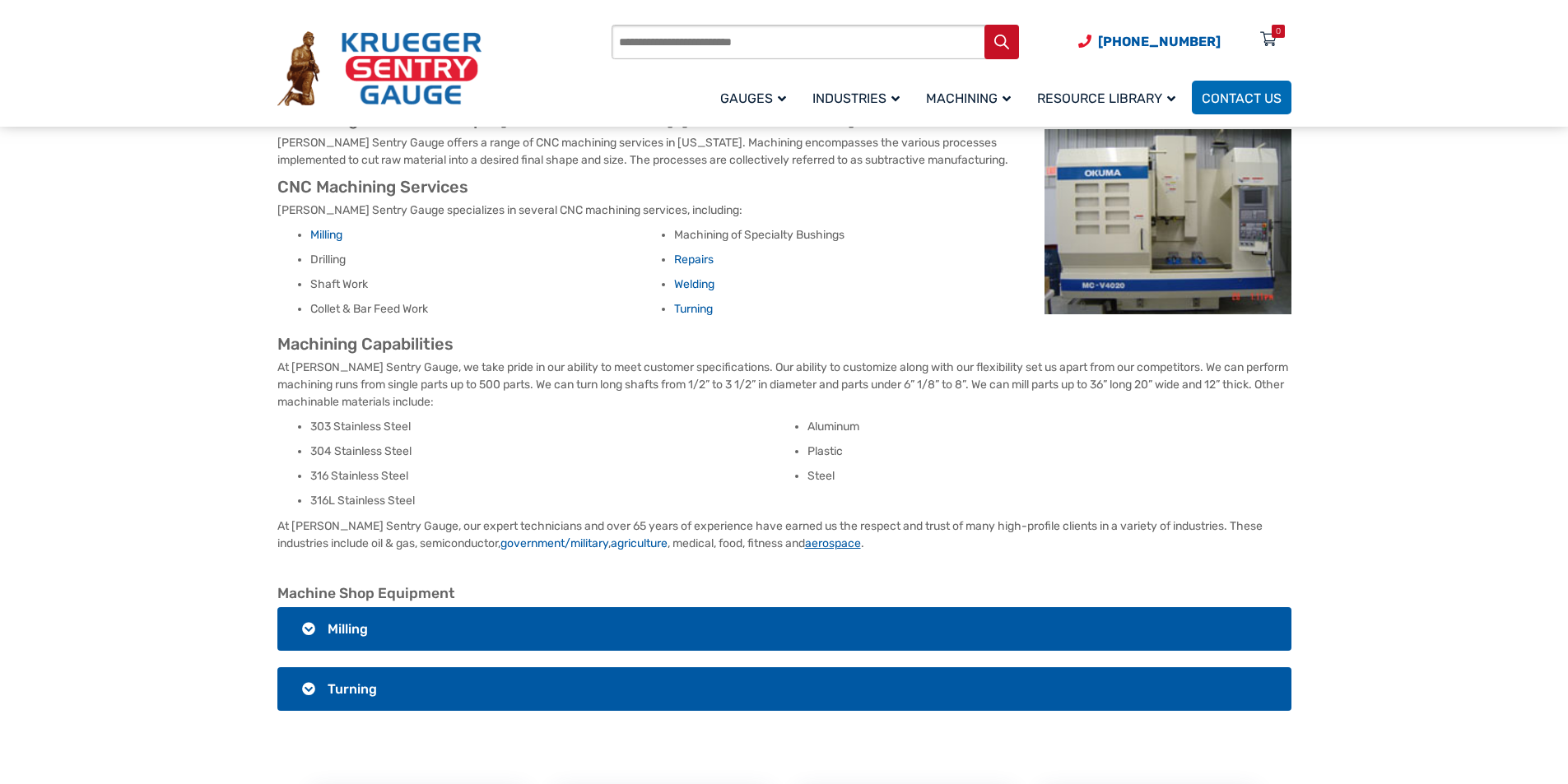
click at [805, 538] on link "aerospace" at bounding box center [832, 543] width 56 height 14
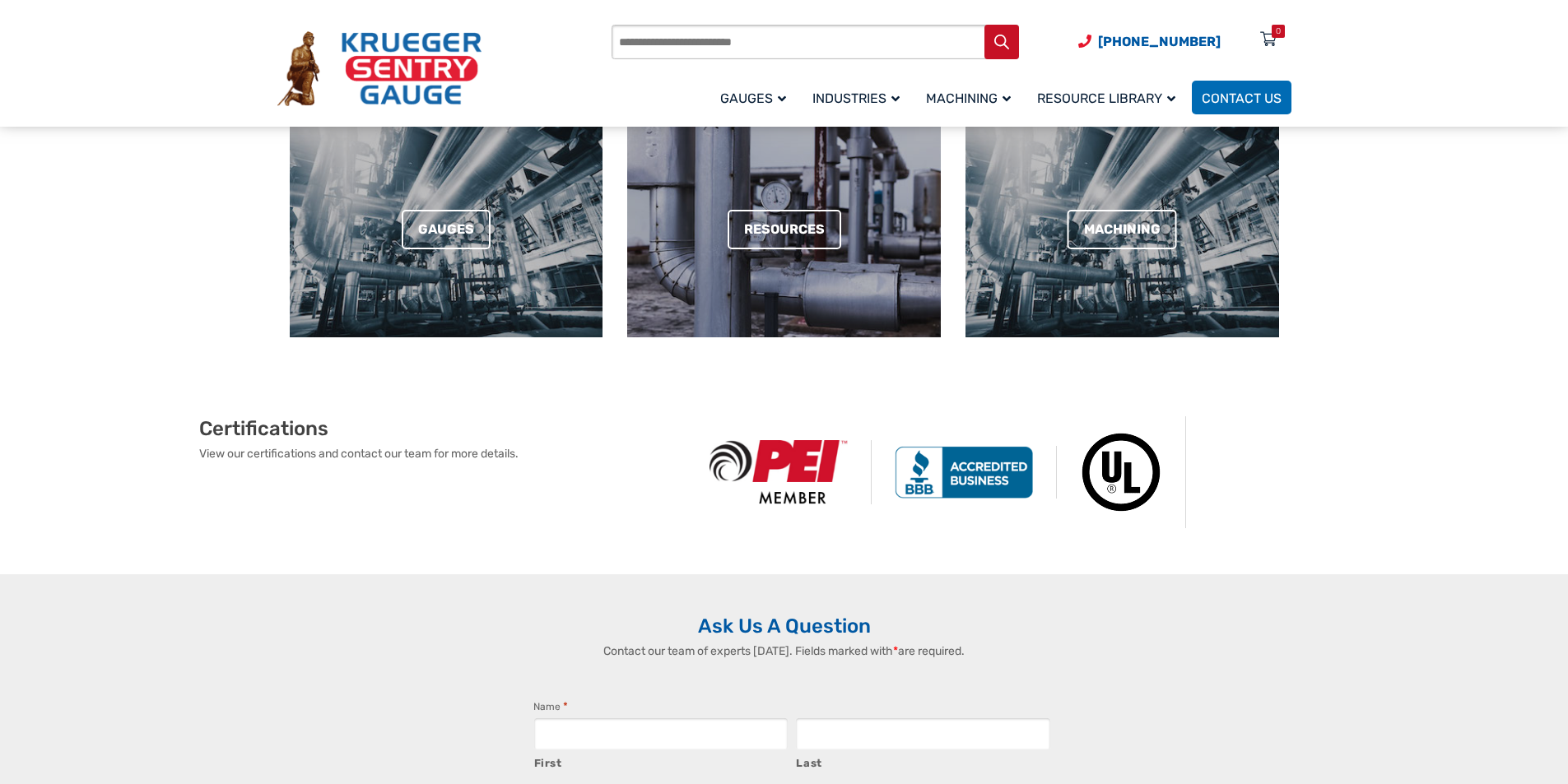
scroll to position [582, 0]
